Goal: Task Accomplishment & Management: Use online tool/utility

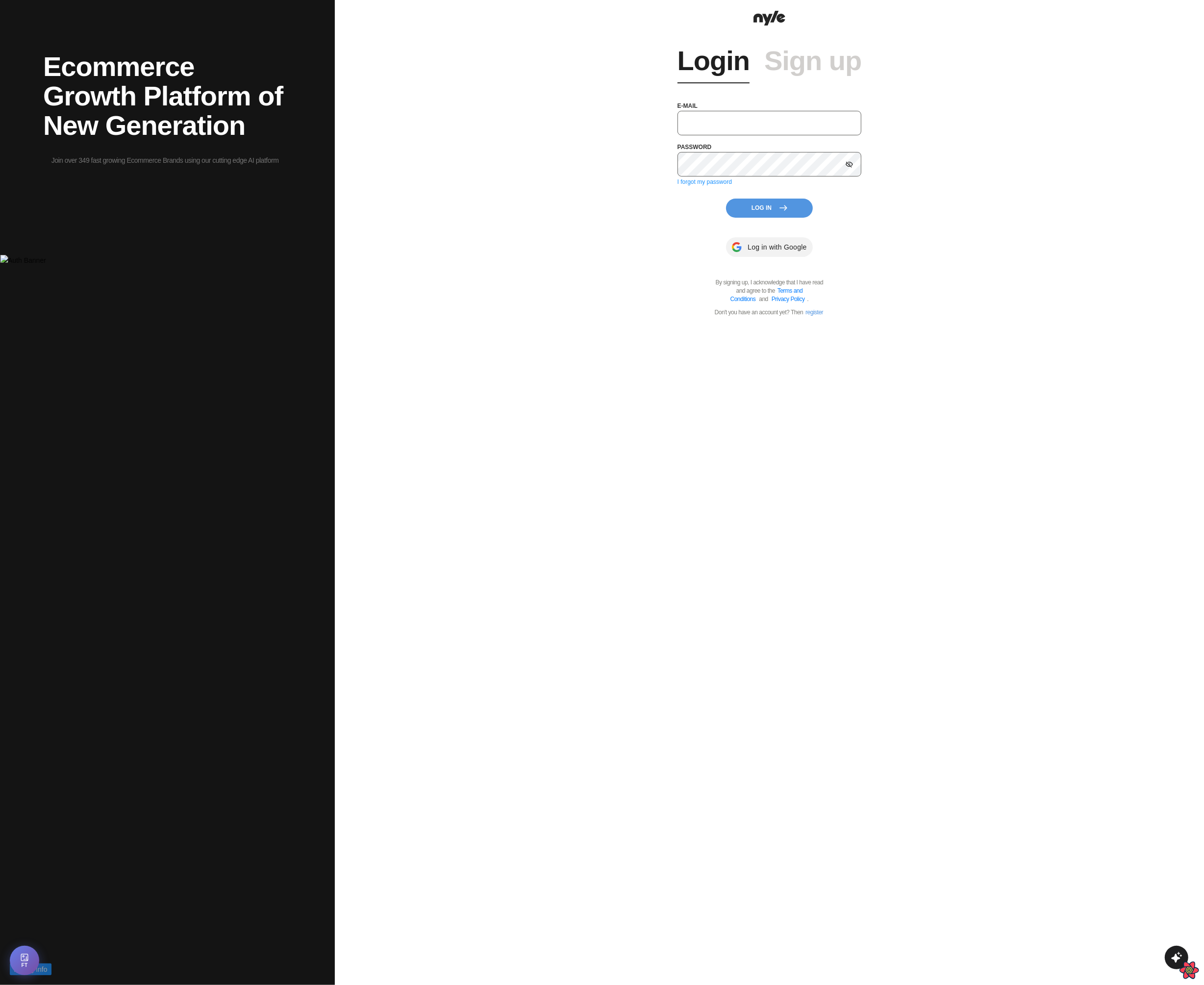
type input "showroom@nyle.ai"
click at [763, 222] on div "Login Sign up e-mail showroom@nyle.ai password I forgot my password Log In Log …" at bounding box center [769, 173] width 184 height 288
click at [768, 208] on button "Log In" at bounding box center [769, 208] width 87 height 19
click at [740, 212] on button "Log In" at bounding box center [769, 208] width 87 height 19
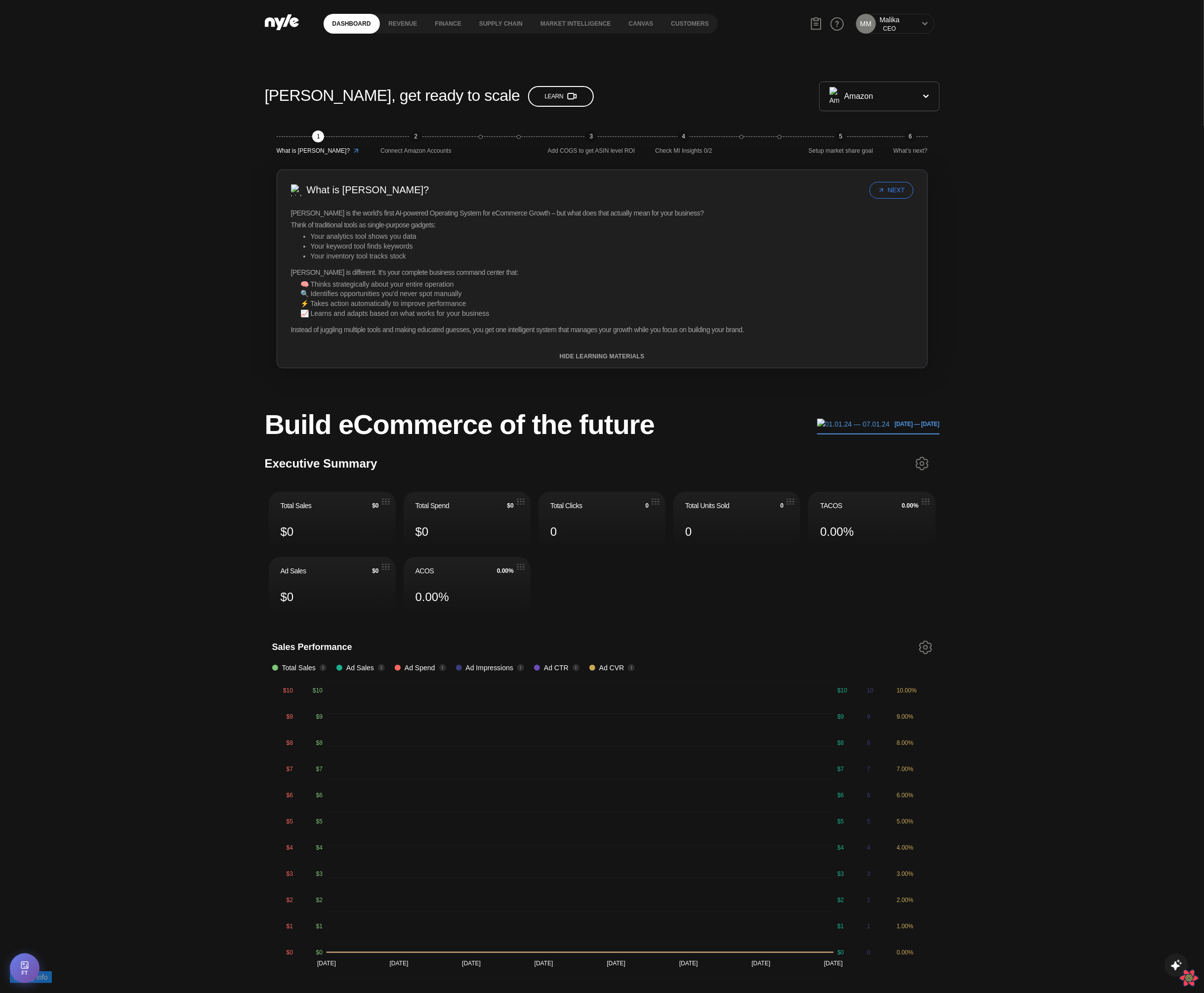
click at [938, 16] on div "MM Malika CEO" at bounding box center [895, 24] width 89 height 30
click at [925, 23] on icon at bounding box center [925, 23] width 6 height 6
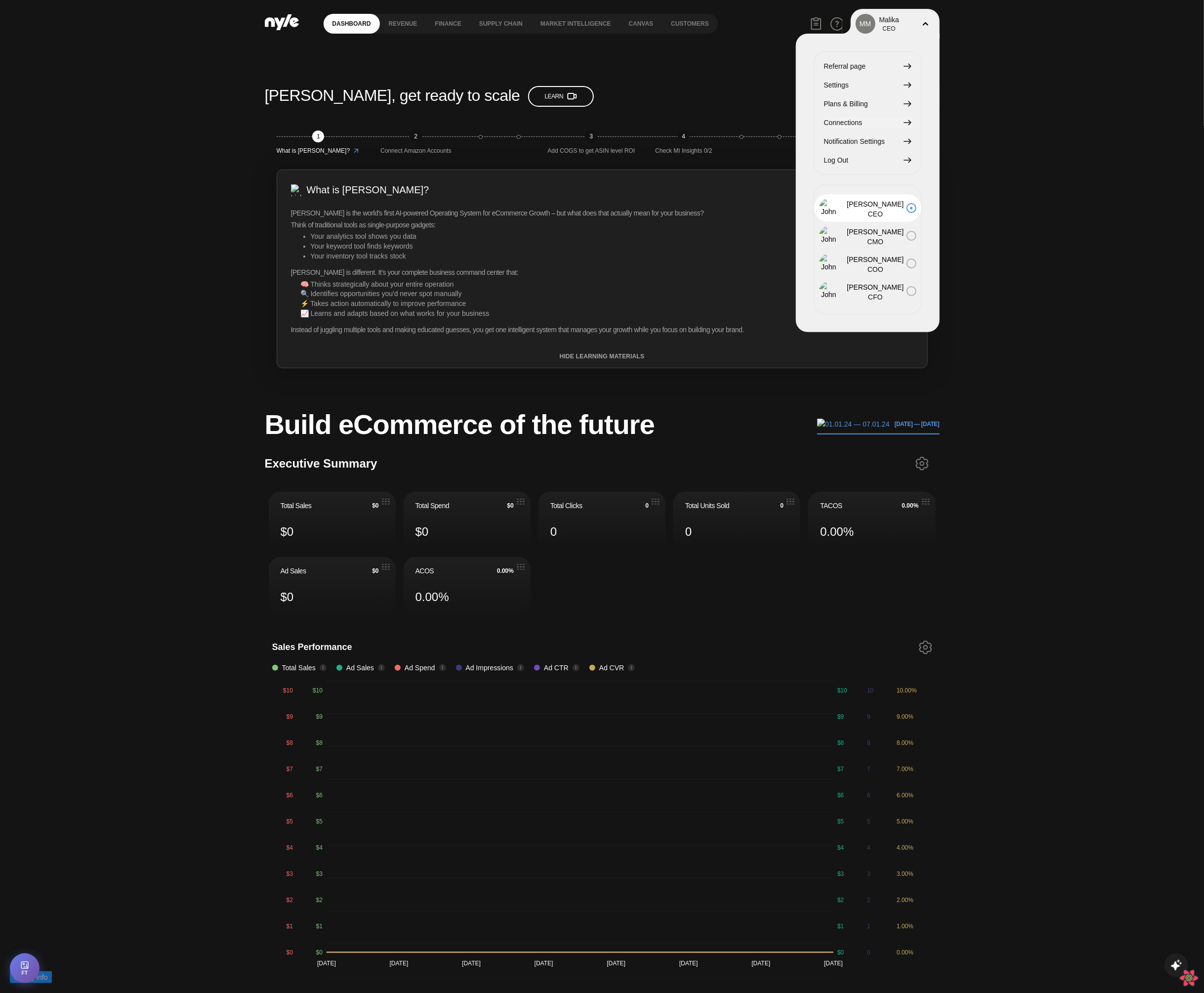
click at [847, 122] on span "Connections" at bounding box center [843, 122] width 38 height 11
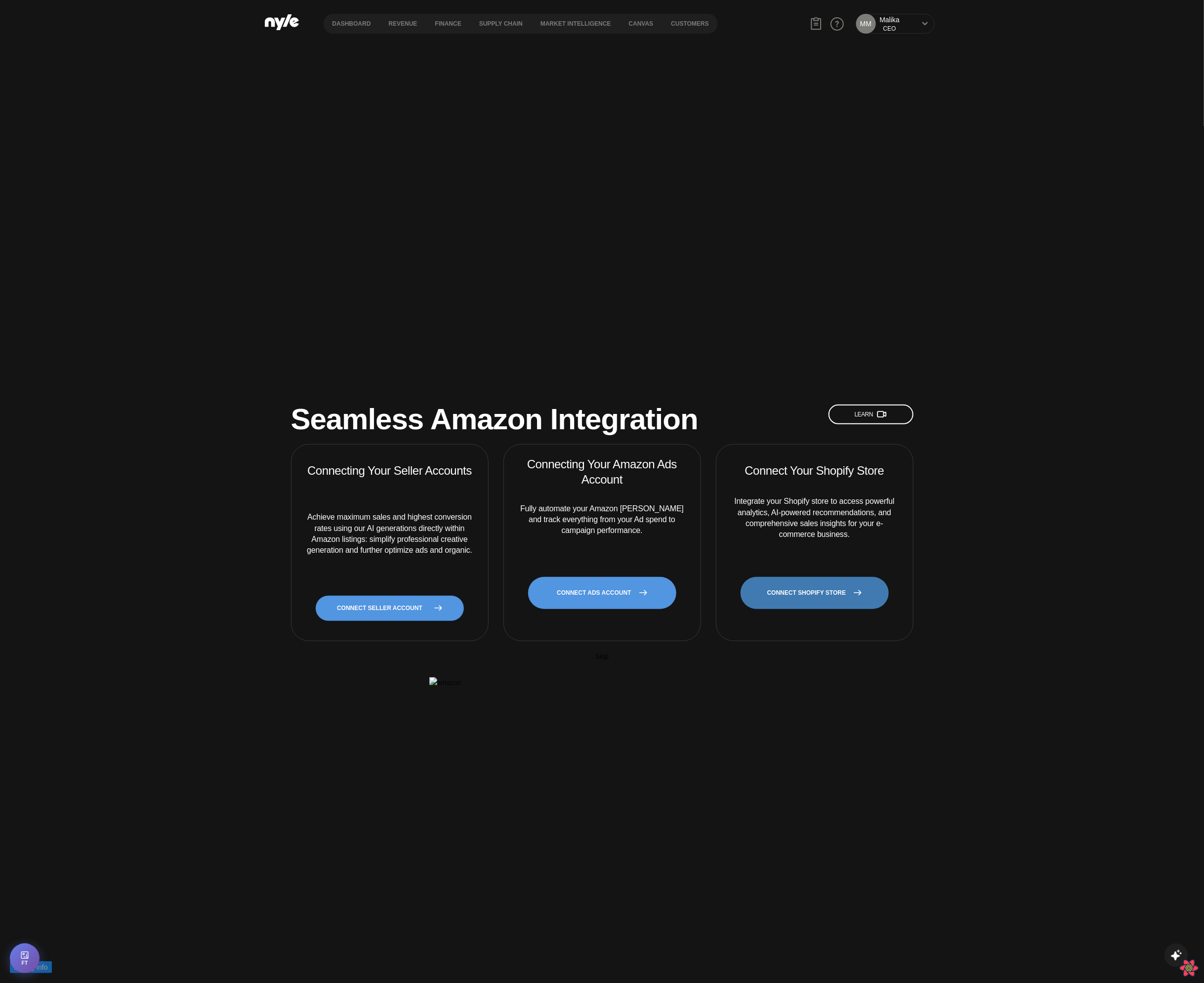
click at [803, 577] on link "CONNECT SHOPIFY STORE" at bounding box center [815, 593] width 149 height 32
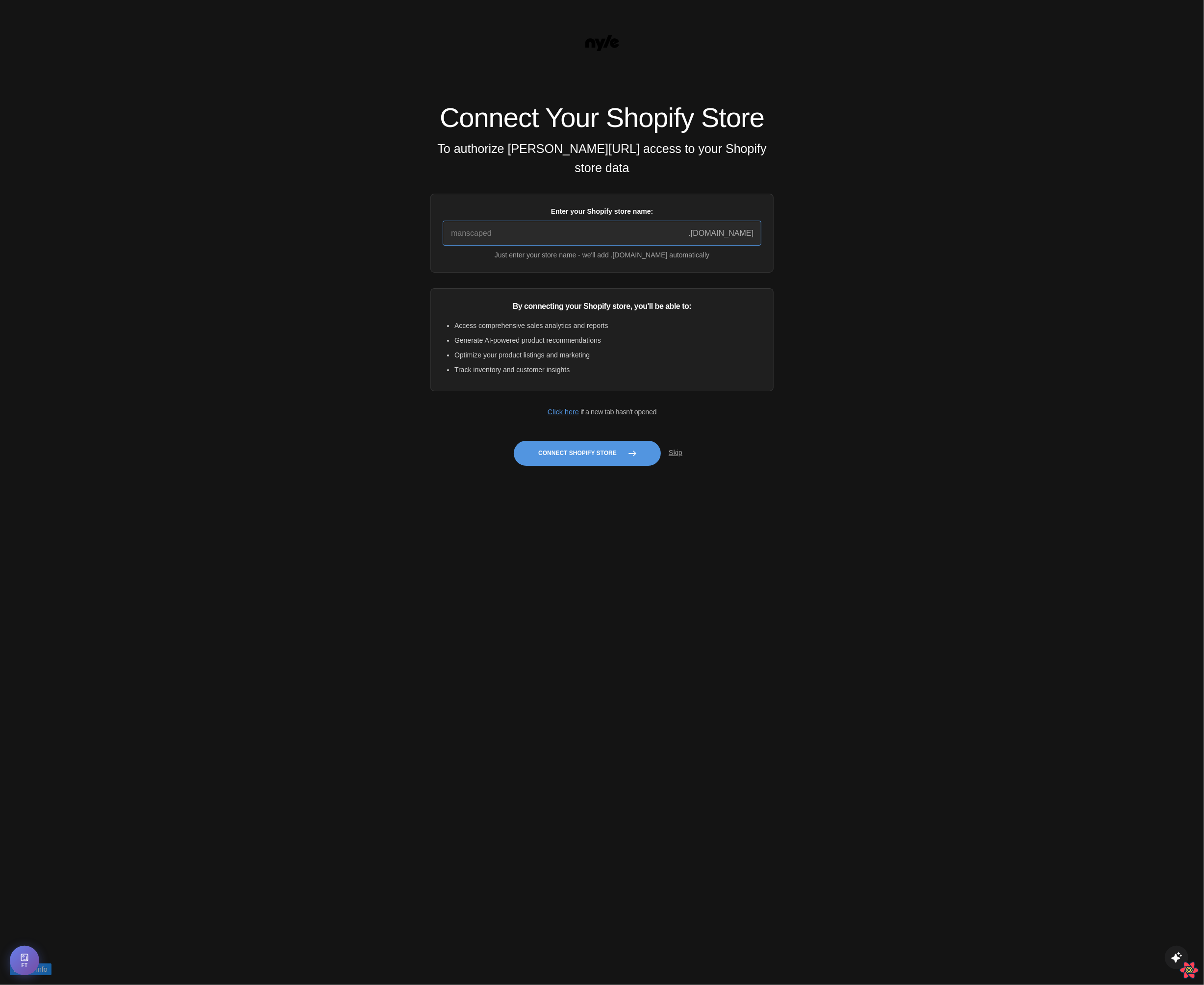
click at [548, 246] on input "Enter your Shopify store name:" at bounding box center [601, 233] width 318 height 25
type input "quickstart-36f922e9"
click at [582, 466] on button "Connect Shopify Store" at bounding box center [587, 453] width 147 height 25
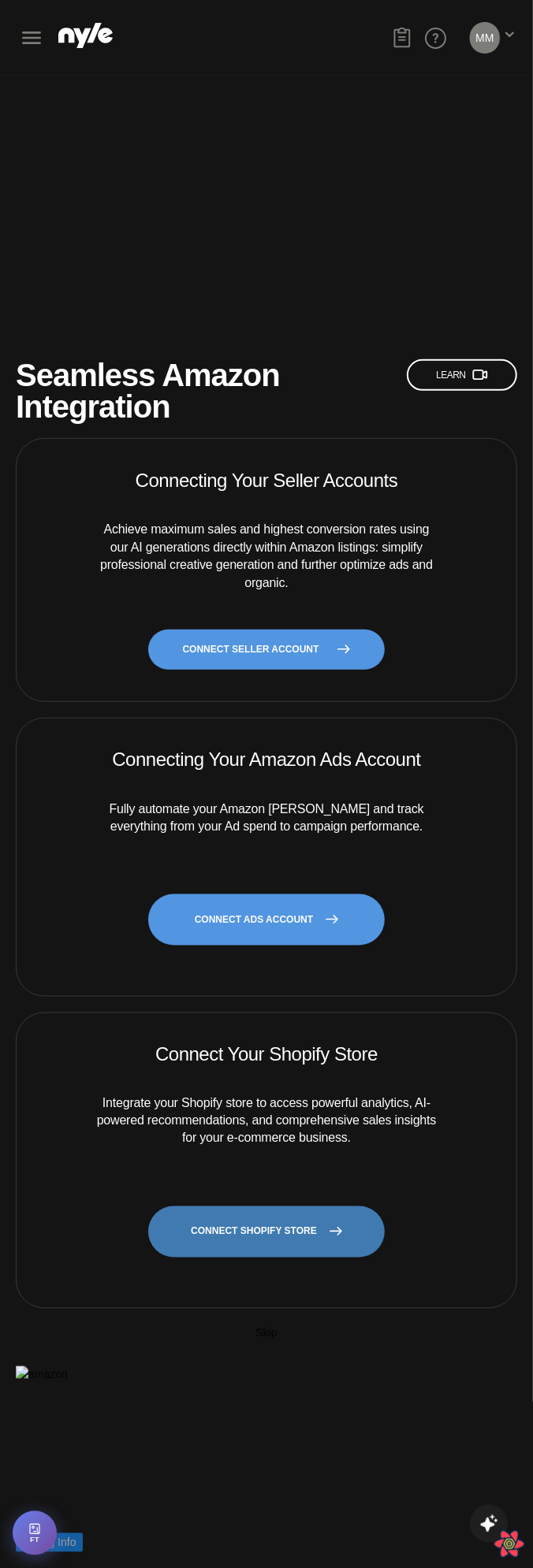
click at [265, 1206] on link "CONNECT SHOPIFY STORE" at bounding box center [266, 1232] width 237 height 51
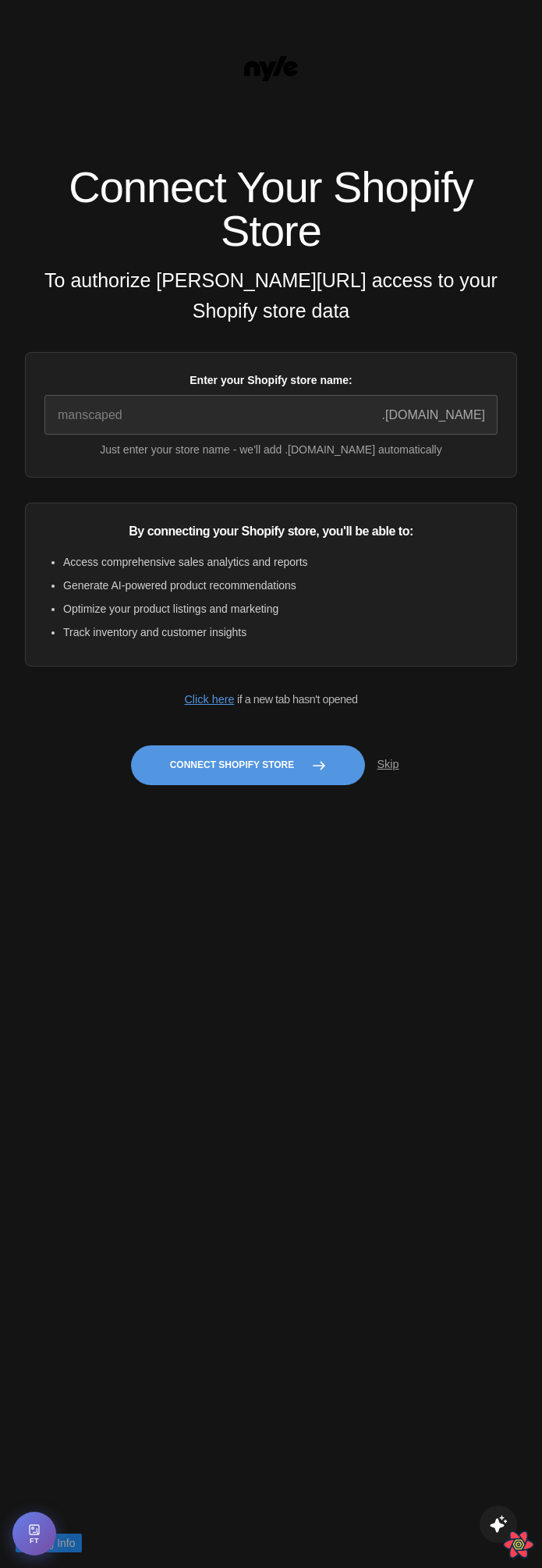
click at [219, 360] on div "Enter your Shopify store name: .myshopify.com Just enter your store name - we'l…" at bounding box center [271, 414] width 492 height 125
click at [192, 395] on input "Enter your Shopify store name:" at bounding box center [271, 414] width 453 height 40
type input "quickstart-36f922e9"
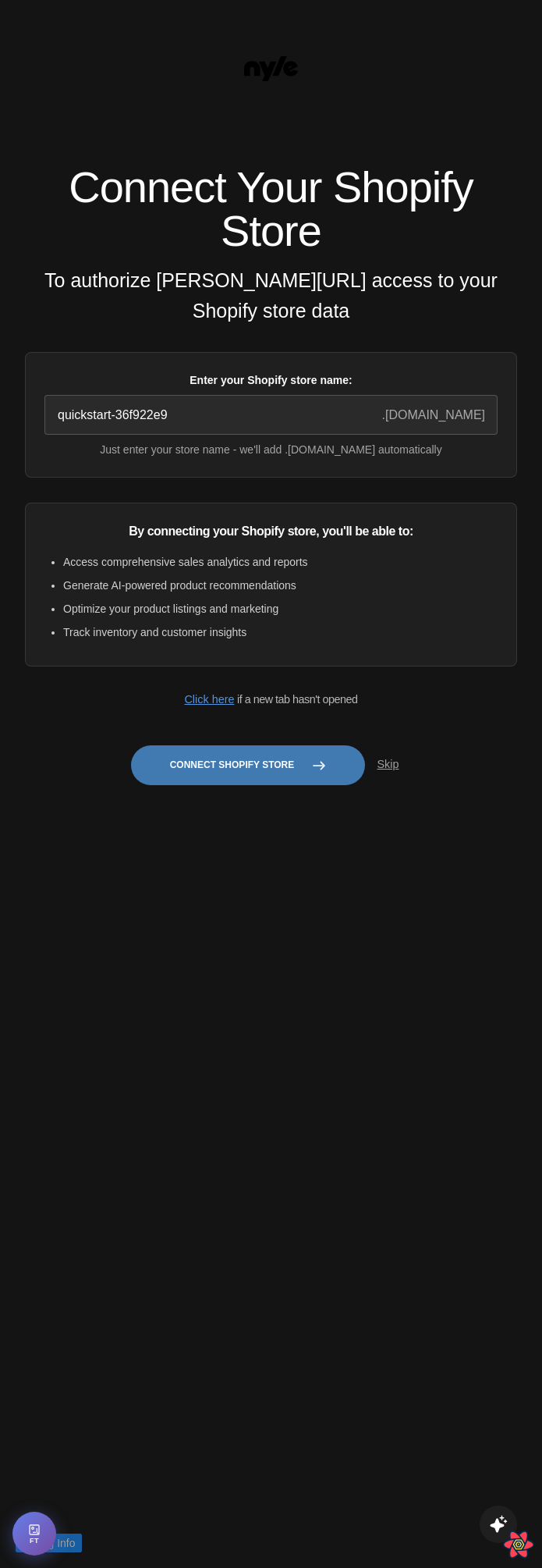
click at [243, 746] on button "Connect Shopify Store" at bounding box center [248, 765] width 234 height 40
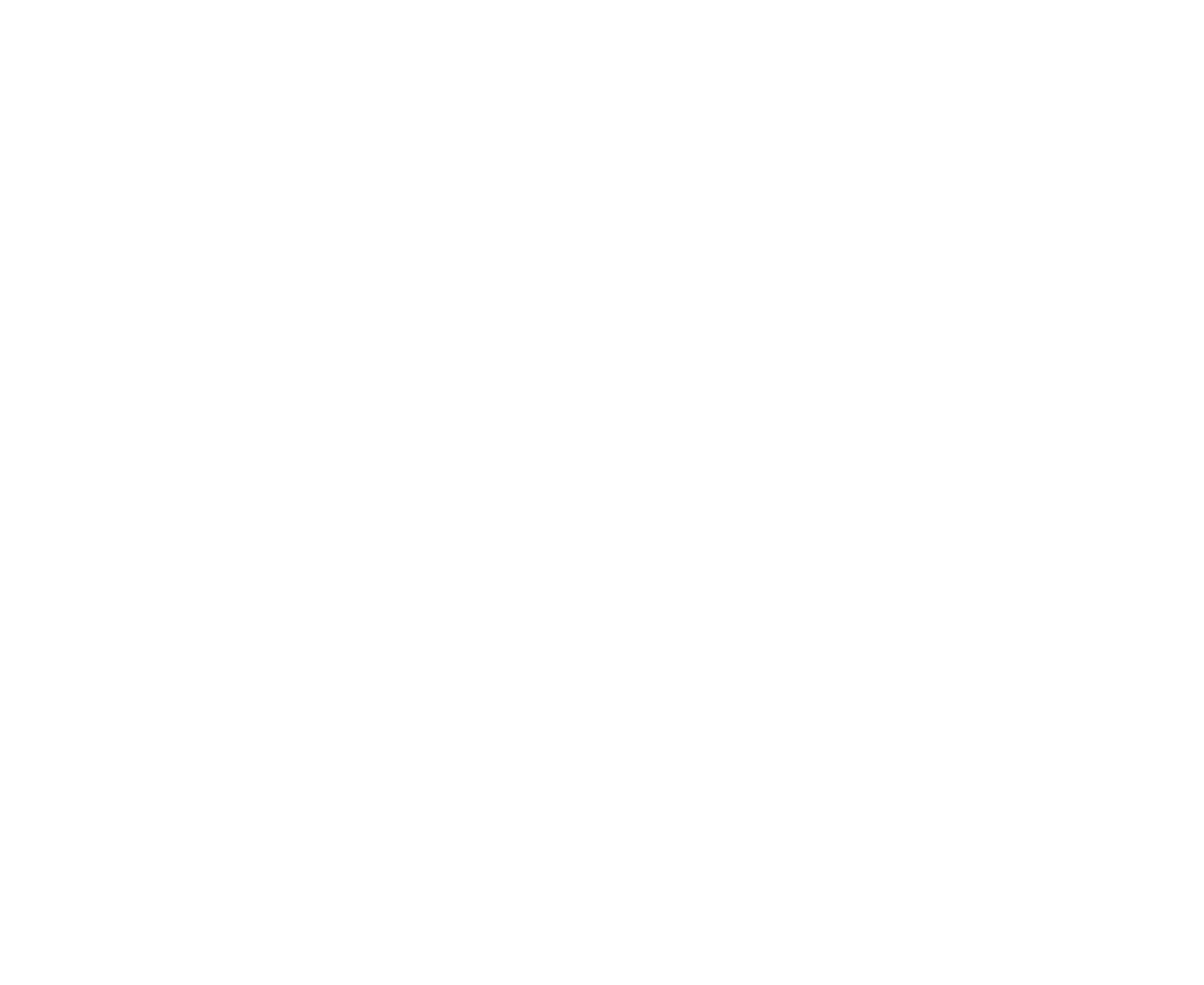
click at [393, 4] on html at bounding box center [602, 2] width 1204 height 4
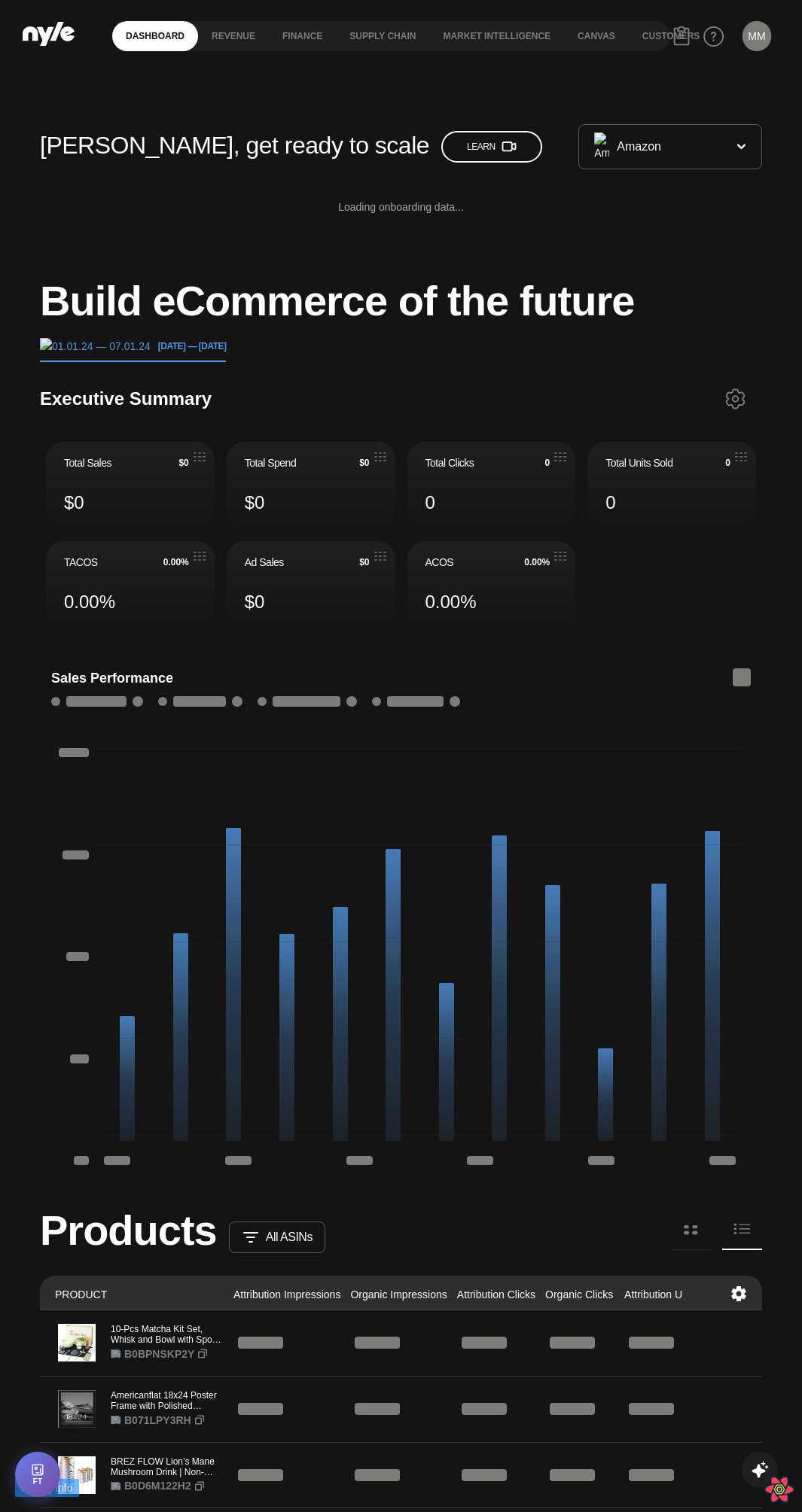
click at [756, 36] on button "MM" at bounding box center [756, 36] width 28 height 30
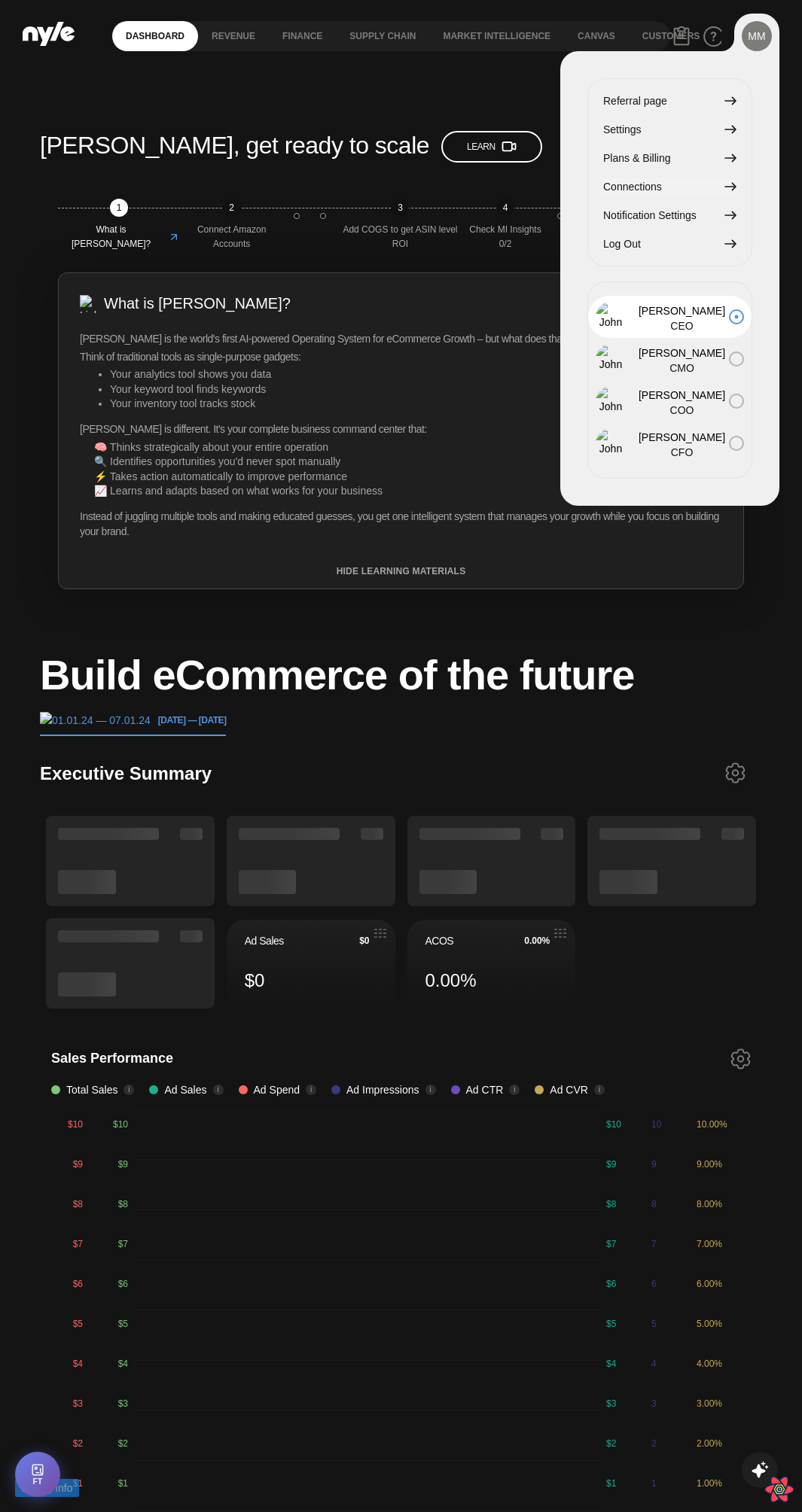
click at [651, 182] on span "Connections" at bounding box center [633, 186] width 58 height 16
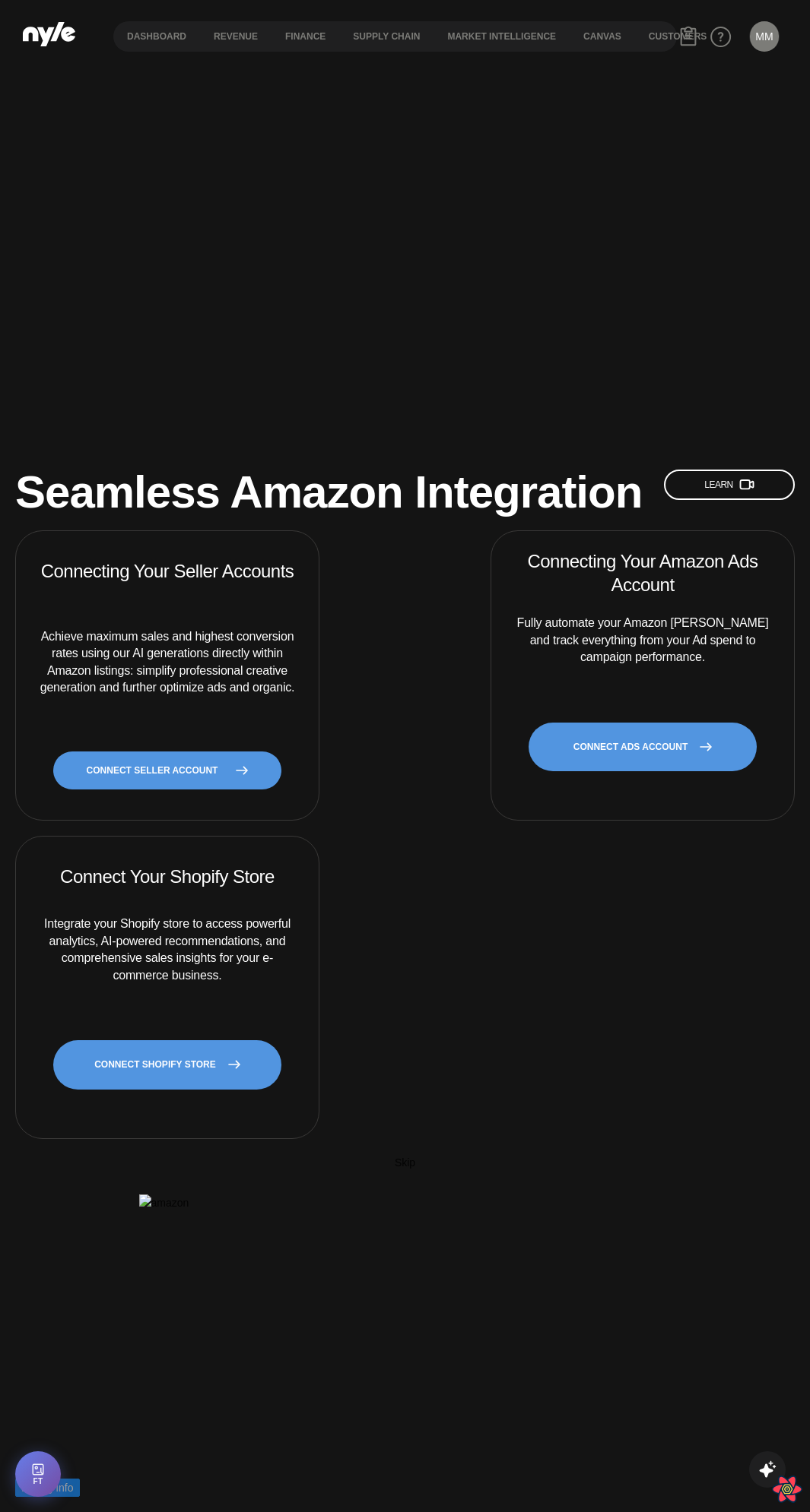
click at [139, 1044] on div "Connect Your Shopify Store Integrate your Shopify store to access powerful anal…" at bounding box center [167, 986] width 266 height 264
click at [147, 1040] on link "CONNECT SHOPIFY STORE" at bounding box center [167, 1065] width 229 height 49
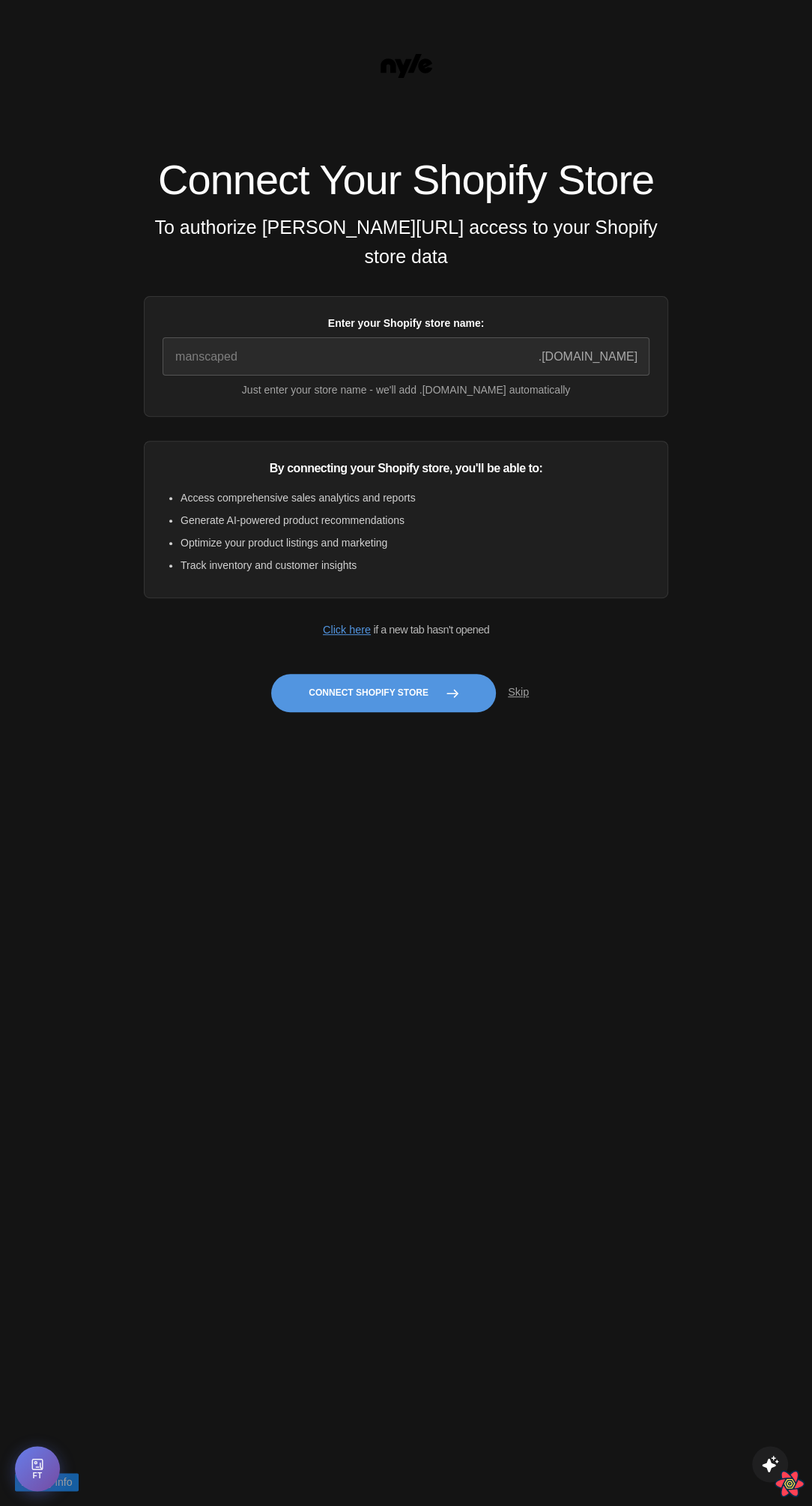
click at [326, 331] on label "Enter your Shopify store name:" at bounding box center [405, 323] width 487 height 16
click at [326, 339] on input "Enter your Shopify store name:" at bounding box center [405, 356] width 487 height 38
click at [315, 361] on input "Enter your Shopify store name:" at bounding box center [405, 356] width 487 height 38
click at [308, 387] on div "Enter your Shopify store name: .myshopify.com Just enter your store name - we'l…" at bounding box center [406, 356] width 525 height 120
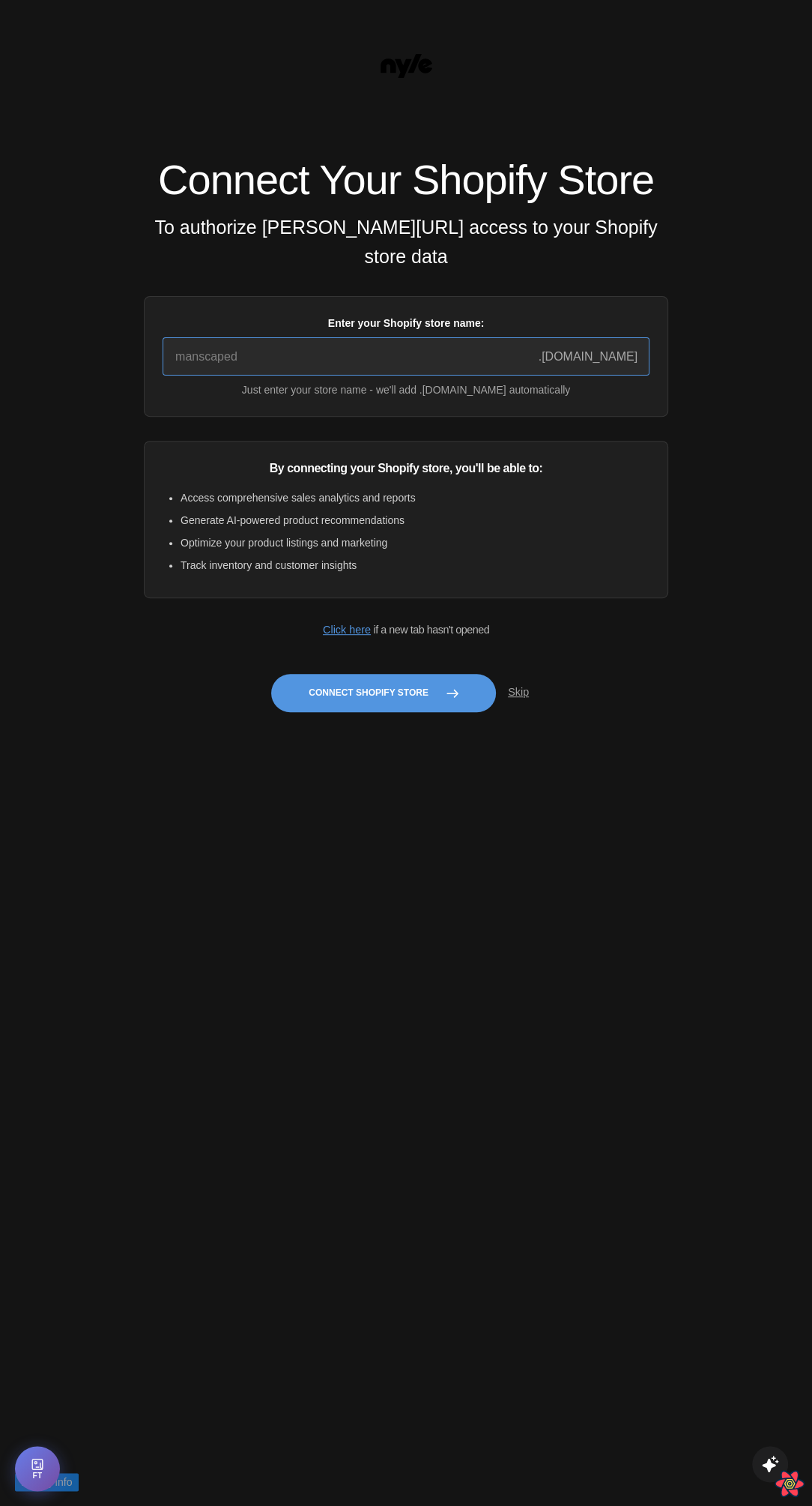
click at [314, 366] on input "Enter your Shopify store name:" at bounding box center [405, 356] width 487 height 38
type input "quickstart-36f922e9"
click at [565, 821] on div "Connect Your Shopify Store To authorize Nyle.ai access to your Shopify store da…" at bounding box center [406, 753] width 812 height 1506
click at [402, 708] on button "Connect Shopify Store" at bounding box center [383, 693] width 225 height 38
